Goal: Transaction & Acquisition: Purchase product/service

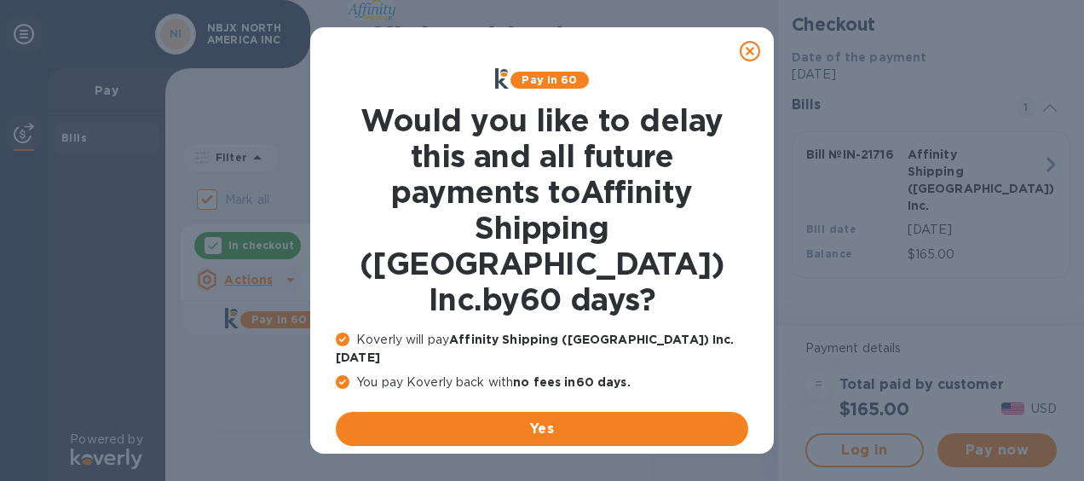
click at [752, 48] on icon at bounding box center [750, 51] width 20 height 20
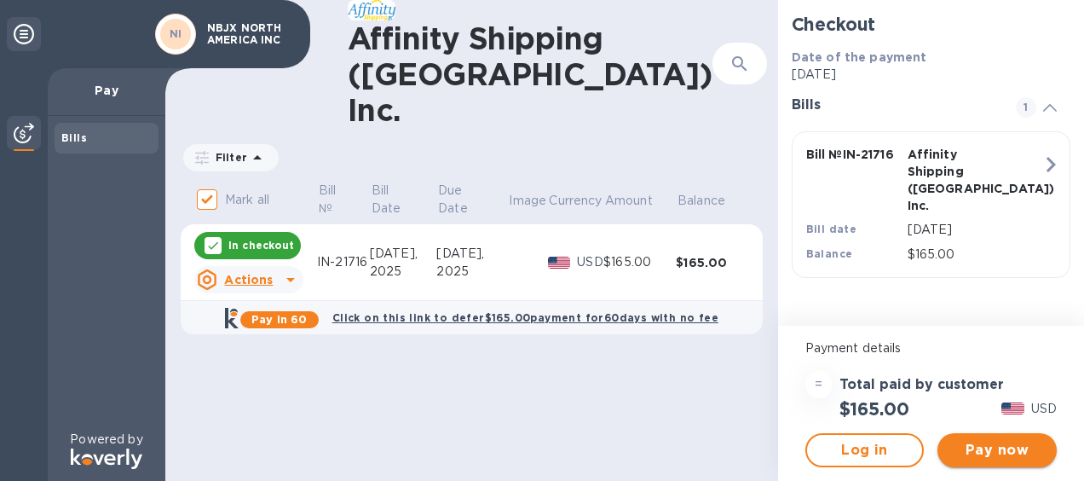
click at [1006, 446] on span "Pay now" at bounding box center [997, 450] width 92 height 20
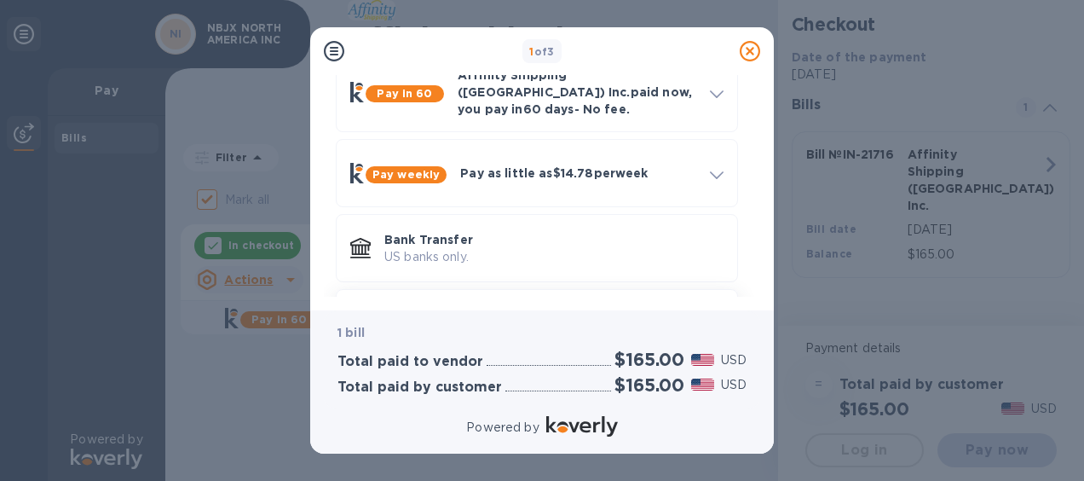
scroll to position [158, 0]
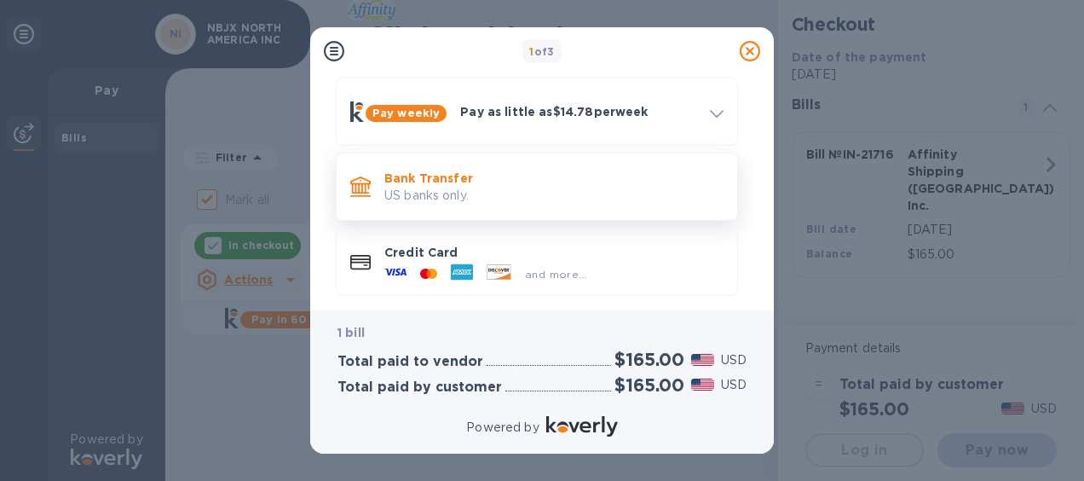
click at [431, 170] on p "Bank Transfer" at bounding box center [553, 178] width 339 height 17
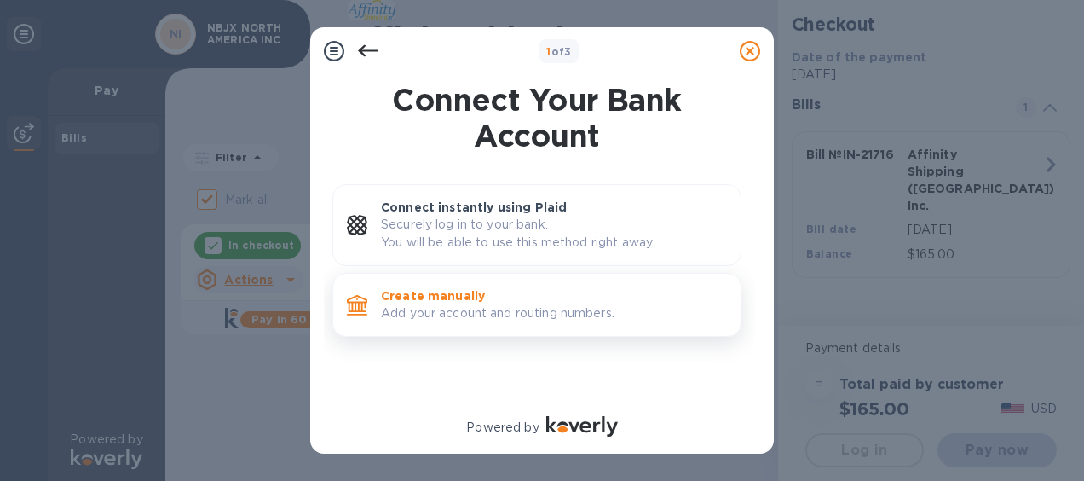
click at [482, 304] on p "Add your account and routing numbers." at bounding box center [554, 313] width 346 height 18
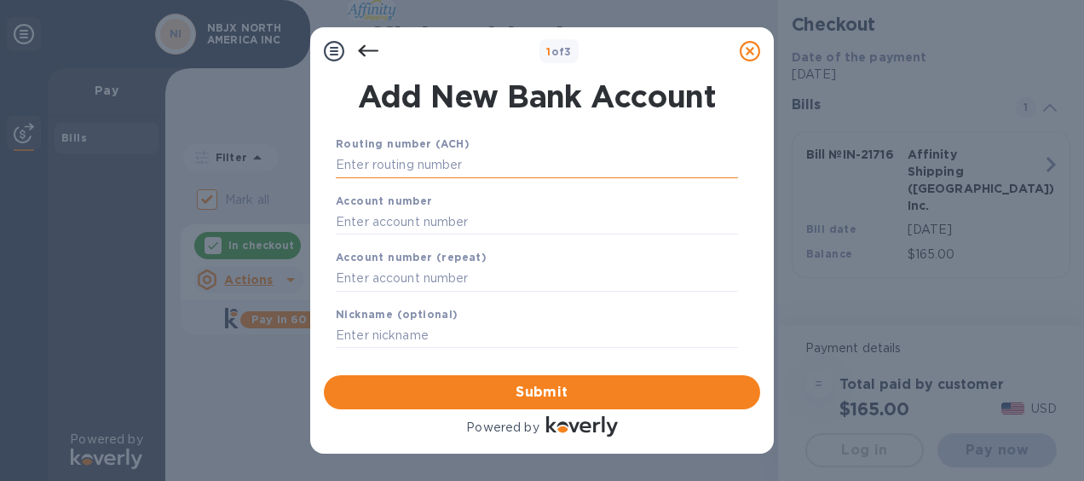
click at [453, 158] on input "text" at bounding box center [537, 166] width 402 height 26
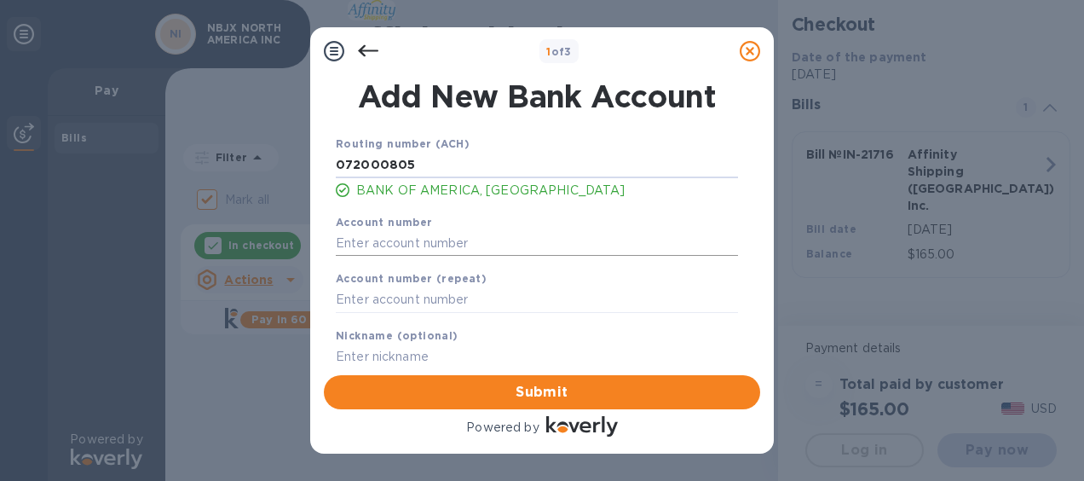
type input "072000805"
click at [411, 249] on input "text" at bounding box center [537, 243] width 402 height 26
paste input "3750 1152 6321"
type input "375011526321"
click at [424, 295] on input "text" at bounding box center [537, 300] width 402 height 26
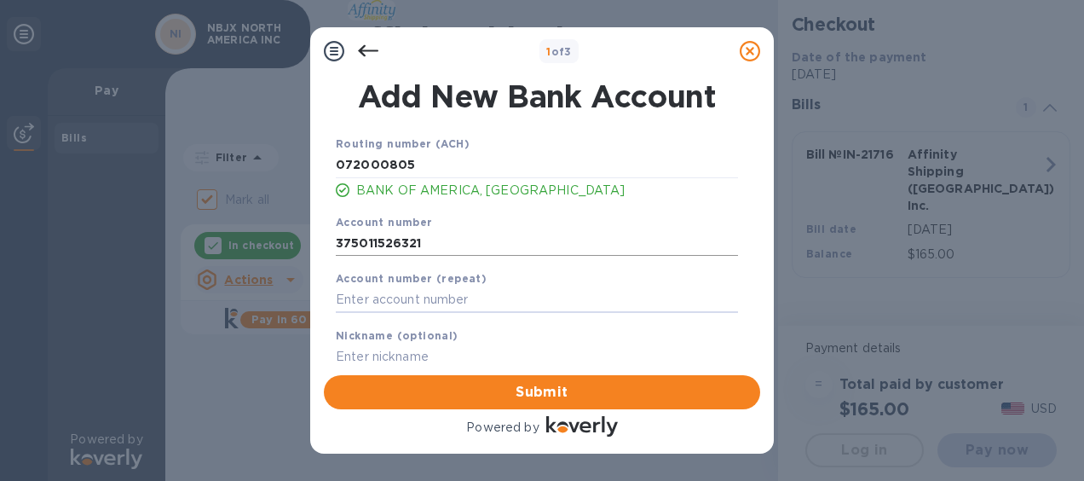
paste input "3750 1152 6321"
click at [401, 295] on input "3750 1152 6321" at bounding box center [537, 300] width 402 height 26
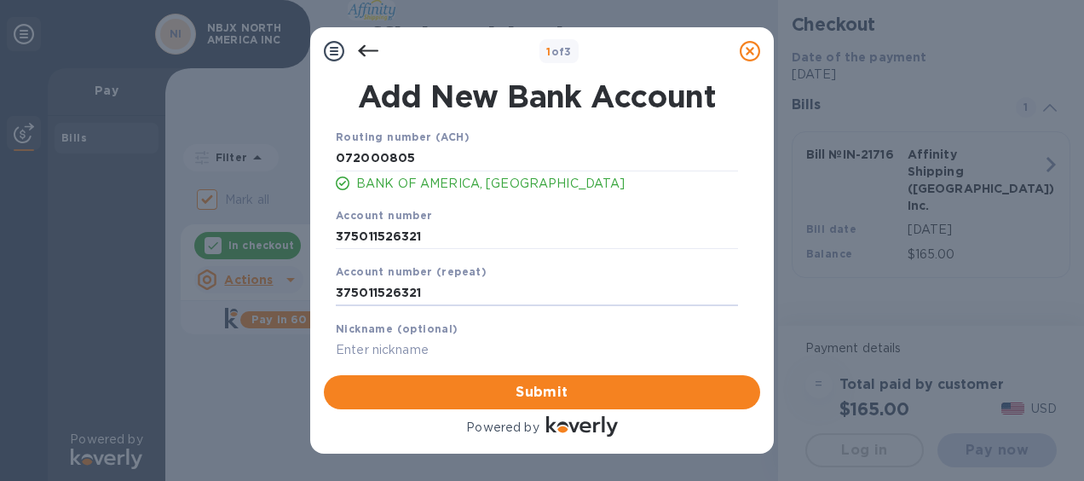
scroll to position [26, 0]
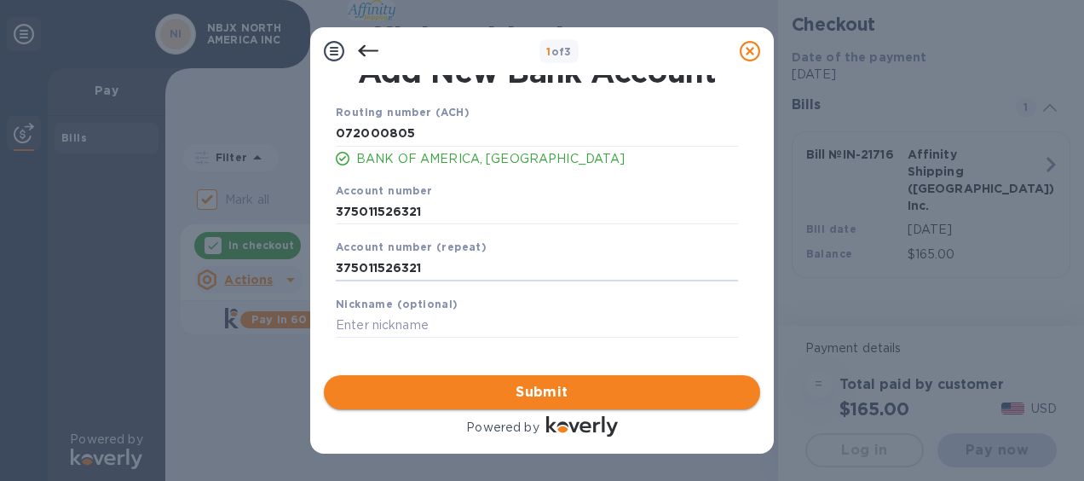
type input "375011526321"
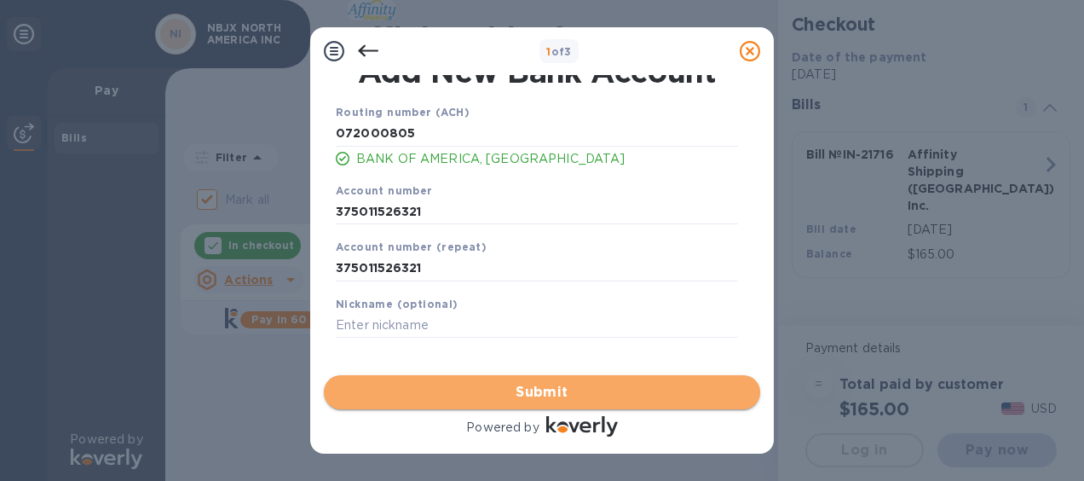
click at [603, 388] on span "Submit" at bounding box center [542, 392] width 409 height 20
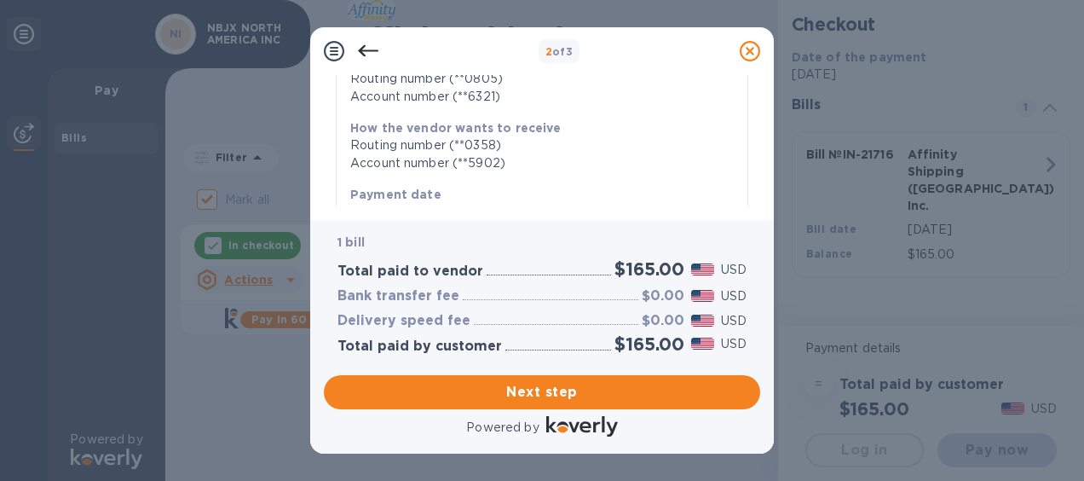
scroll to position [426, 0]
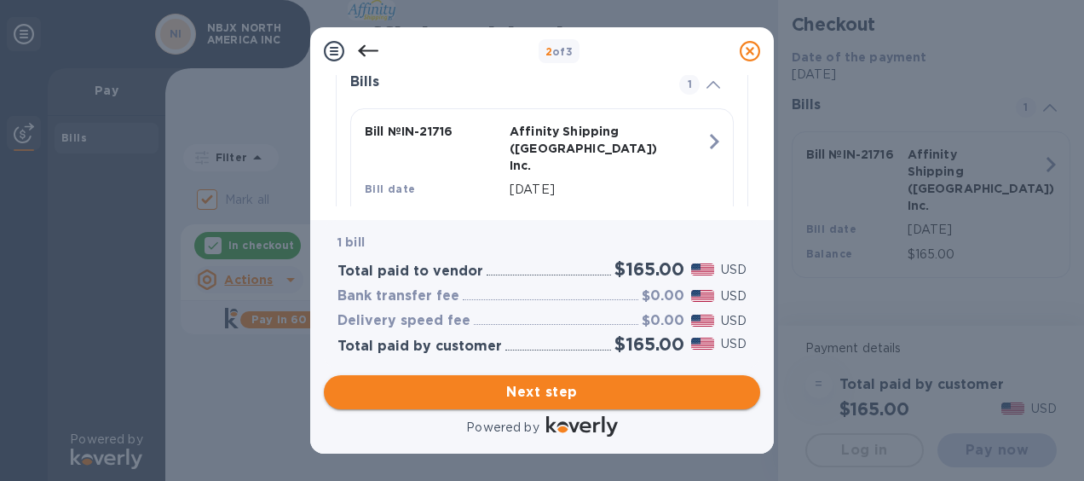
click at [606, 396] on span "Next step" at bounding box center [542, 392] width 409 height 20
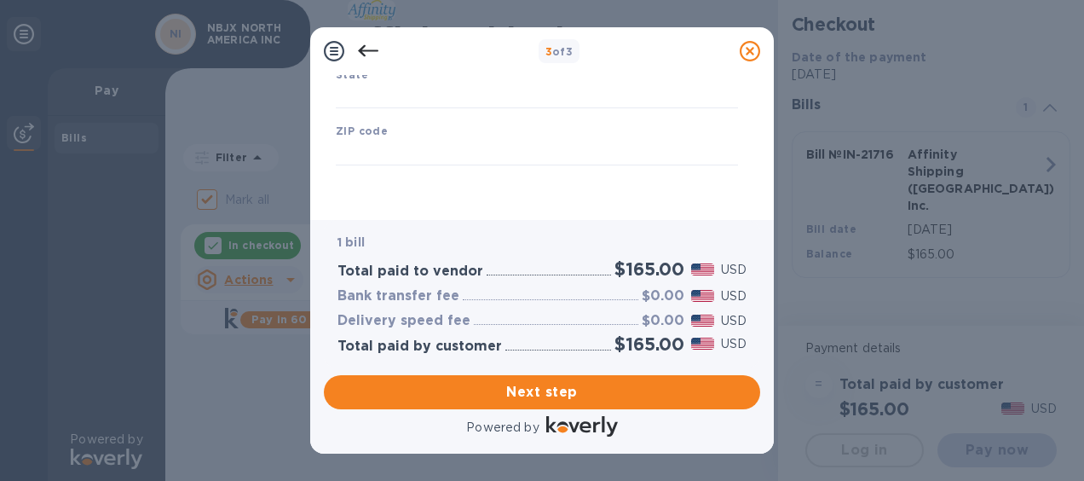
type input "[GEOGRAPHIC_DATA]"
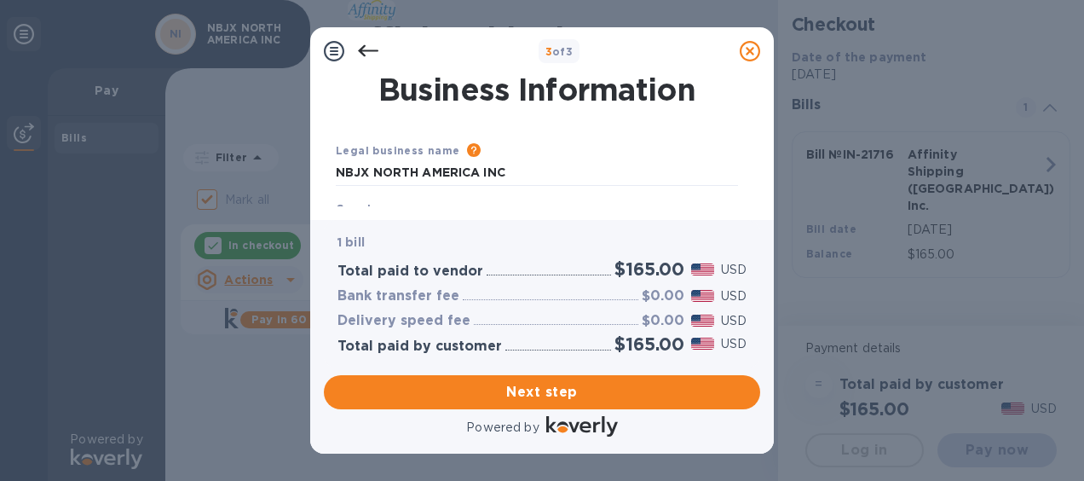
scroll to position [85, 0]
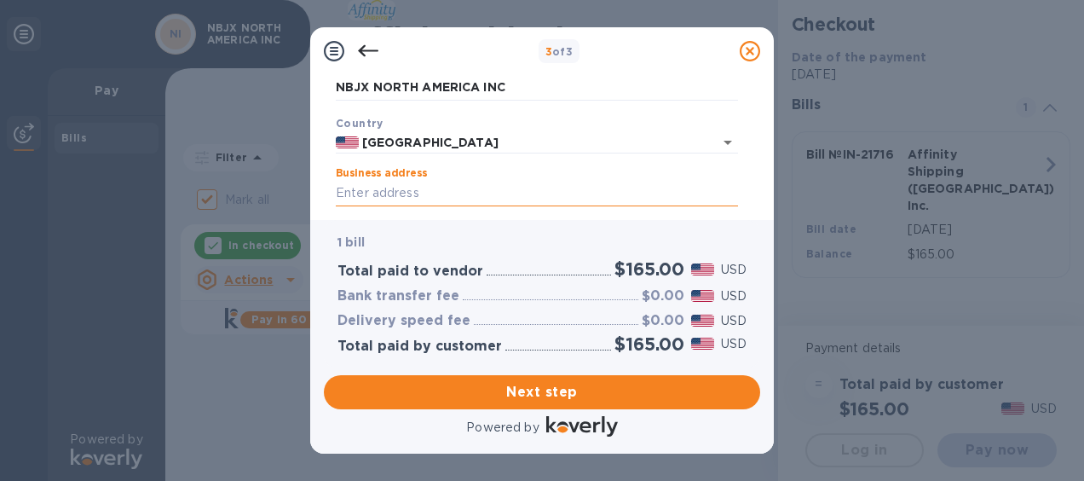
click at [413, 196] on input "Business address" at bounding box center [537, 194] width 402 height 26
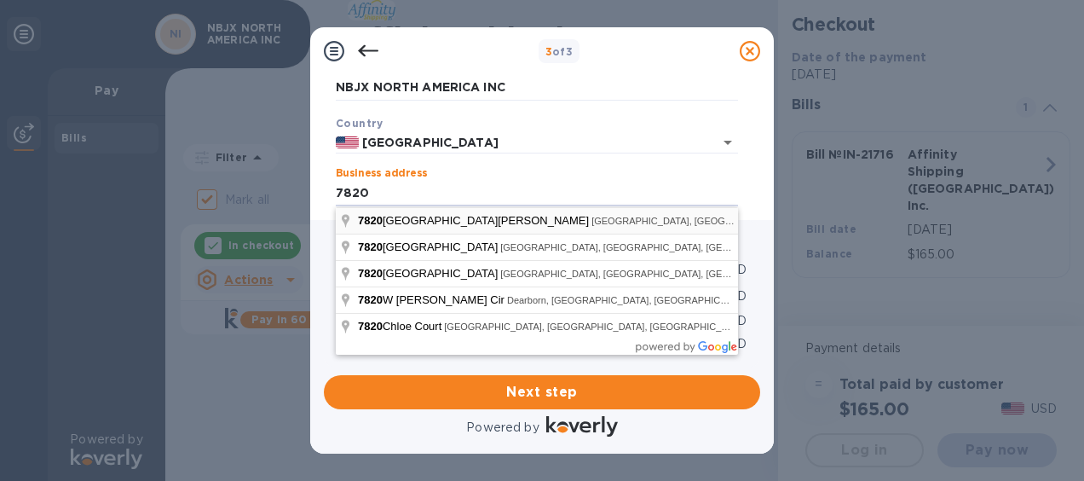
type input "[STREET_ADDRESS][PERSON_NAME]"
type input "MI"
type input "48187"
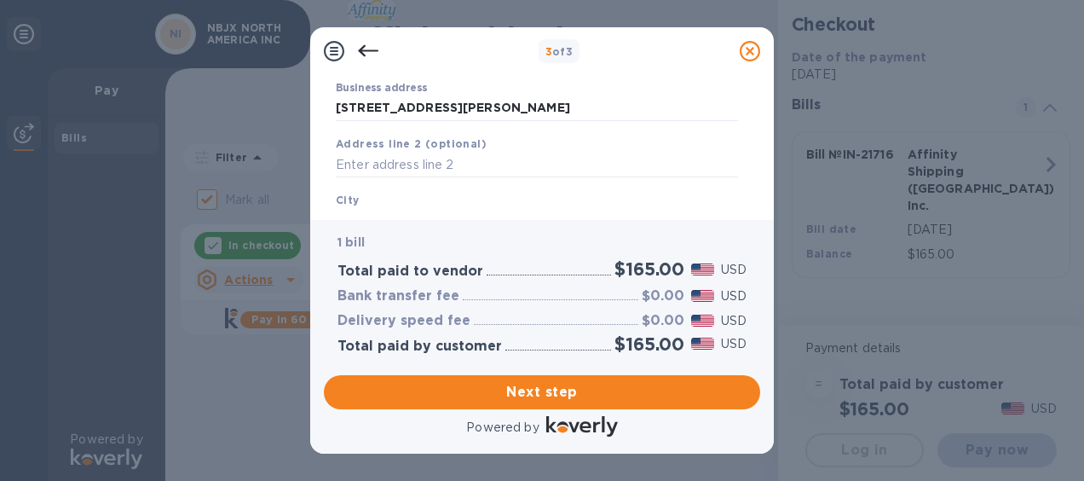
scroll to position [256, 0]
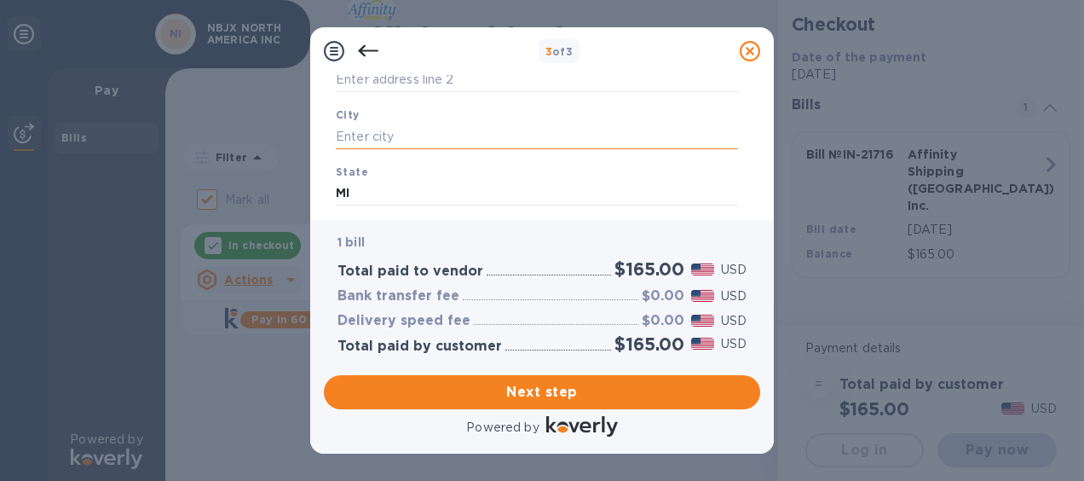
click at [378, 133] on input "text" at bounding box center [537, 137] width 402 height 26
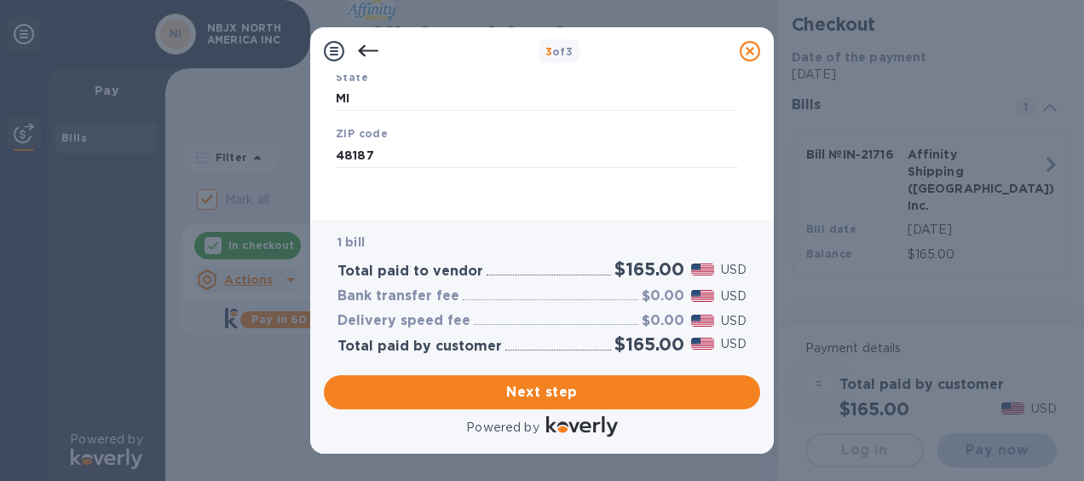
scroll to position [353, 0]
type input "[GEOGRAPHIC_DATA]"
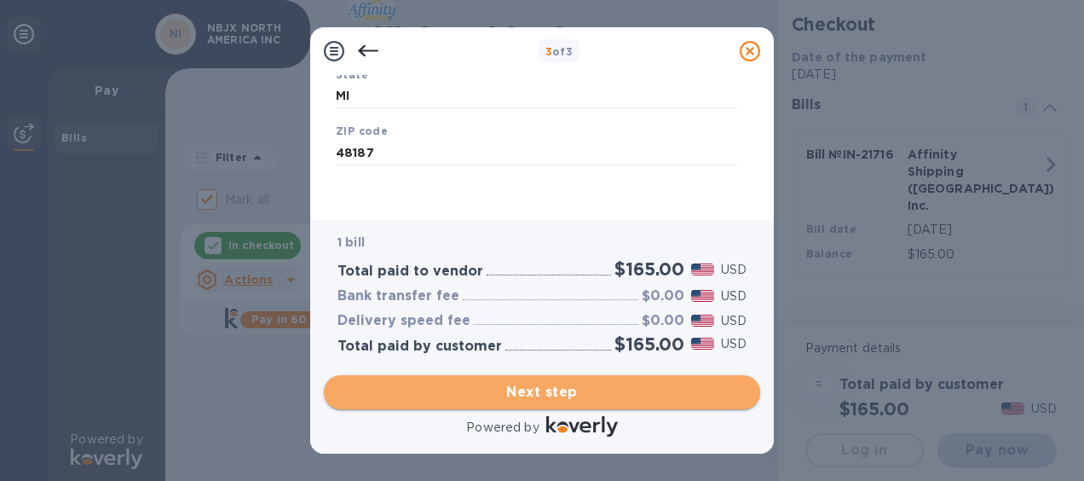
click at [589, 396] on span "Next step" at bounding box center [542, 392] width 409 height 20
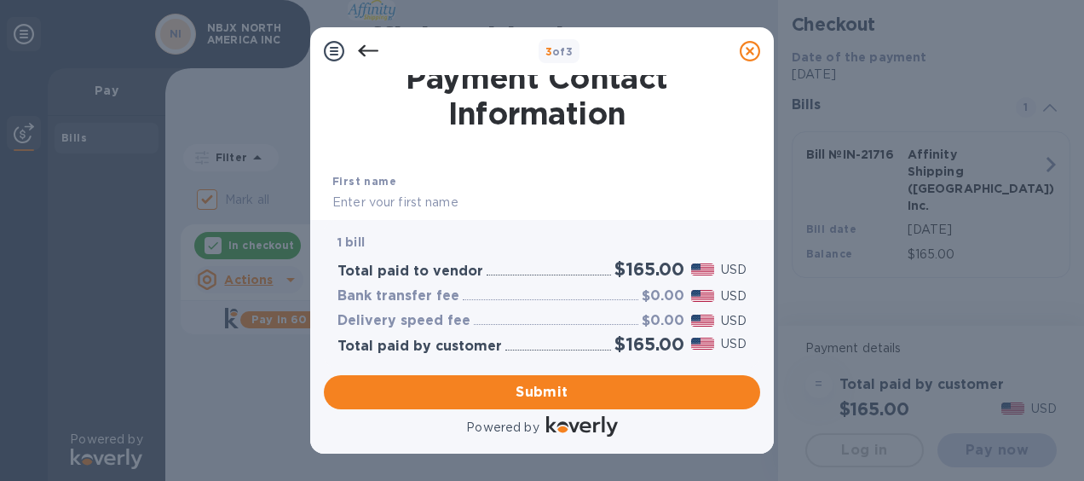
scroll to position [97, 0]
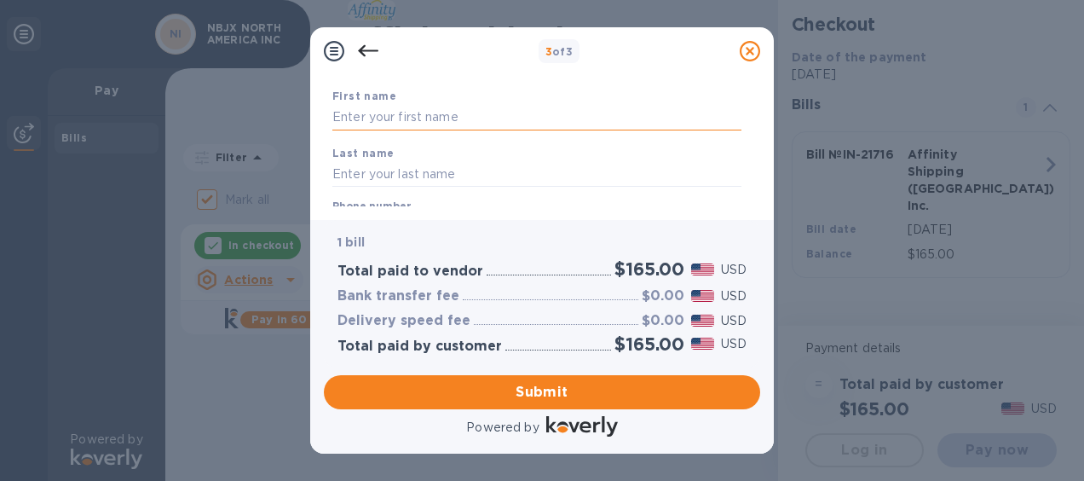
click at [453, 119] on input "text" at bounding box center [536, 118] width 409 height 26
type input "a"
type input "[PERSON_NAME]"
type input "LI"
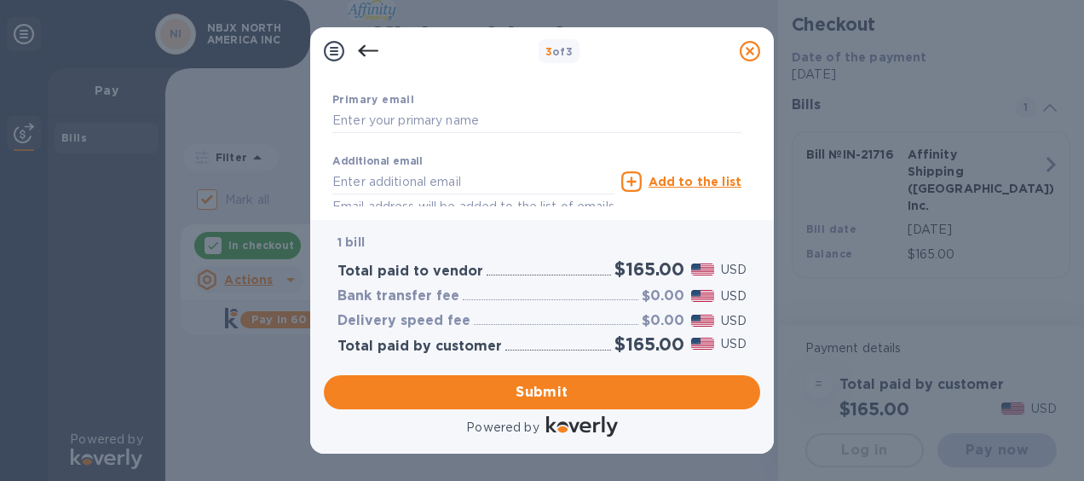
scroll to position [269, 0]
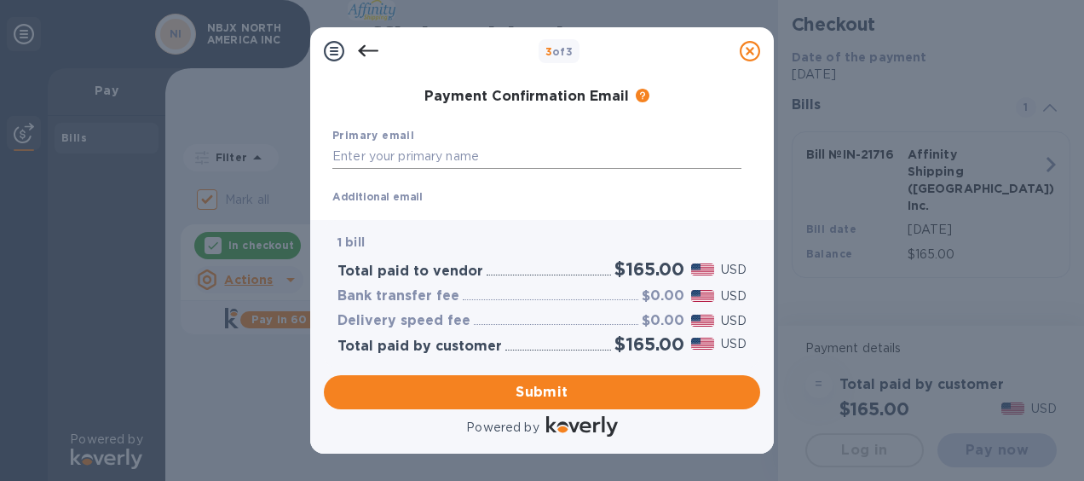
type input "7346791134"
click at [430, 155] on input "text" at bounding box center [536, 157] width 409 height 26
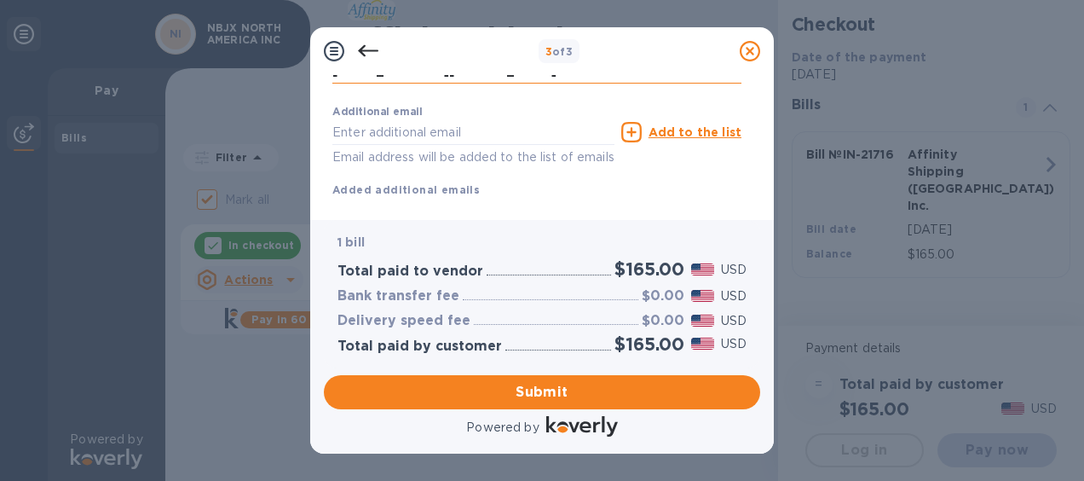
scroll to position [394, 0]
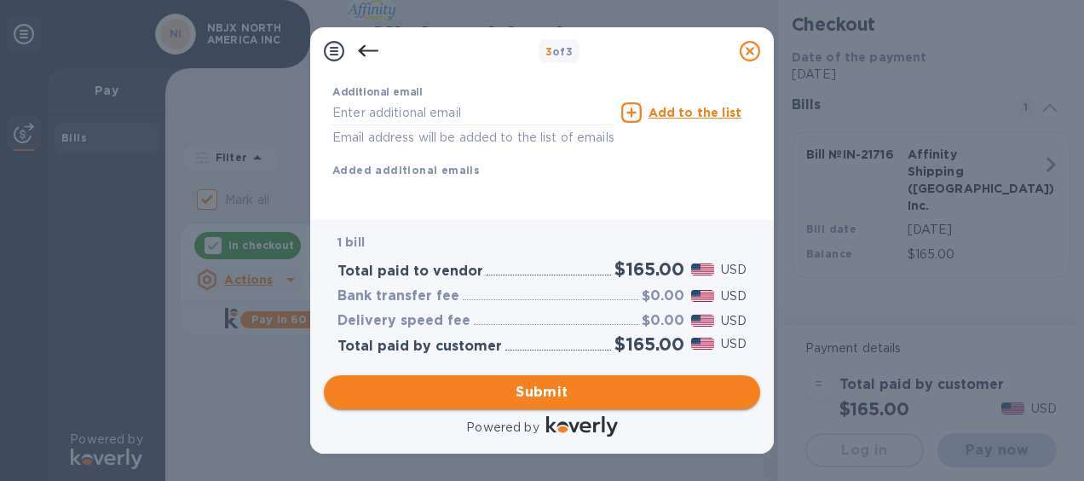
type input "[EMAIL_ADDRESS][DOMAIN_NAME]"
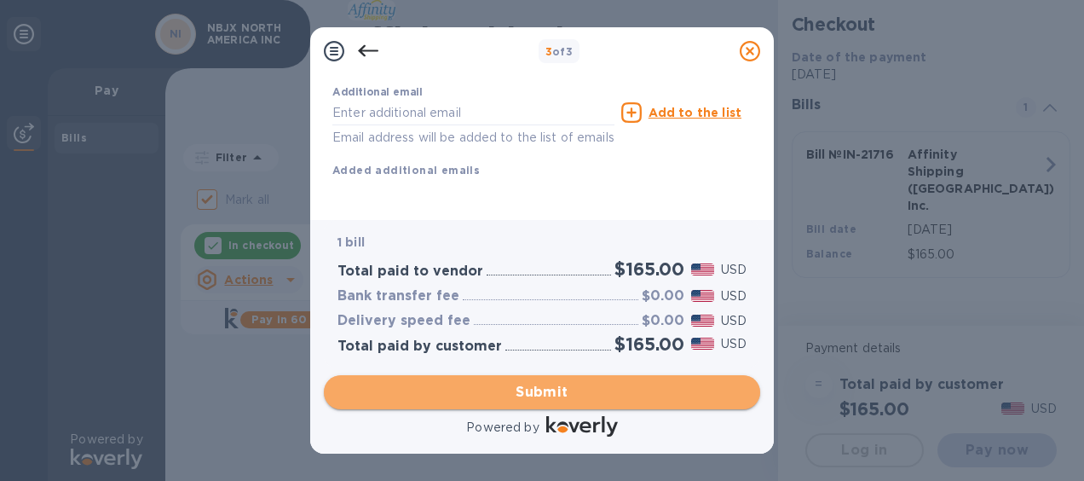
click at [573, 395] on span "Submit" at bounding box center [542, 392] width 409 height 20
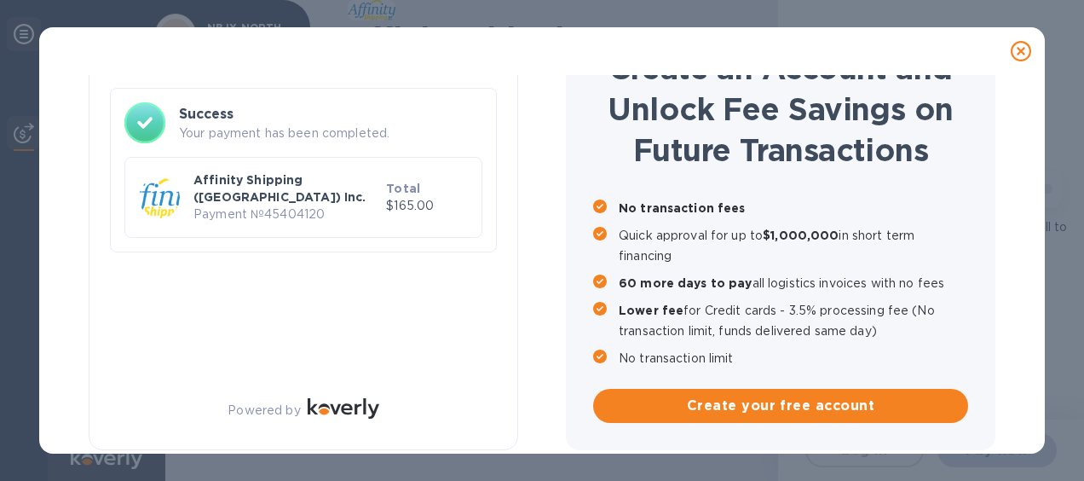
checkbox input "false"
